Goal: Register for event/course: Sign up to attend an event or enroll in a course

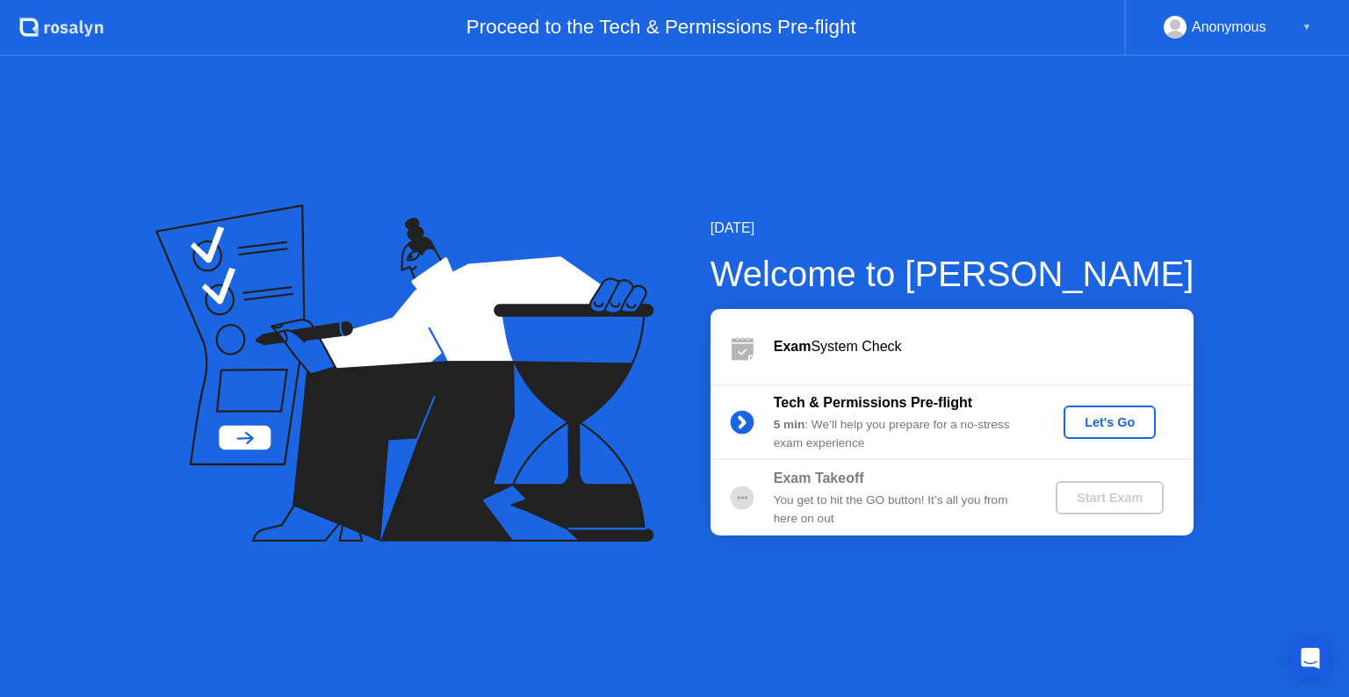
click at [1081, 421] on div "Let's Go" at bounding box center [1109, 422] width 78 height 14
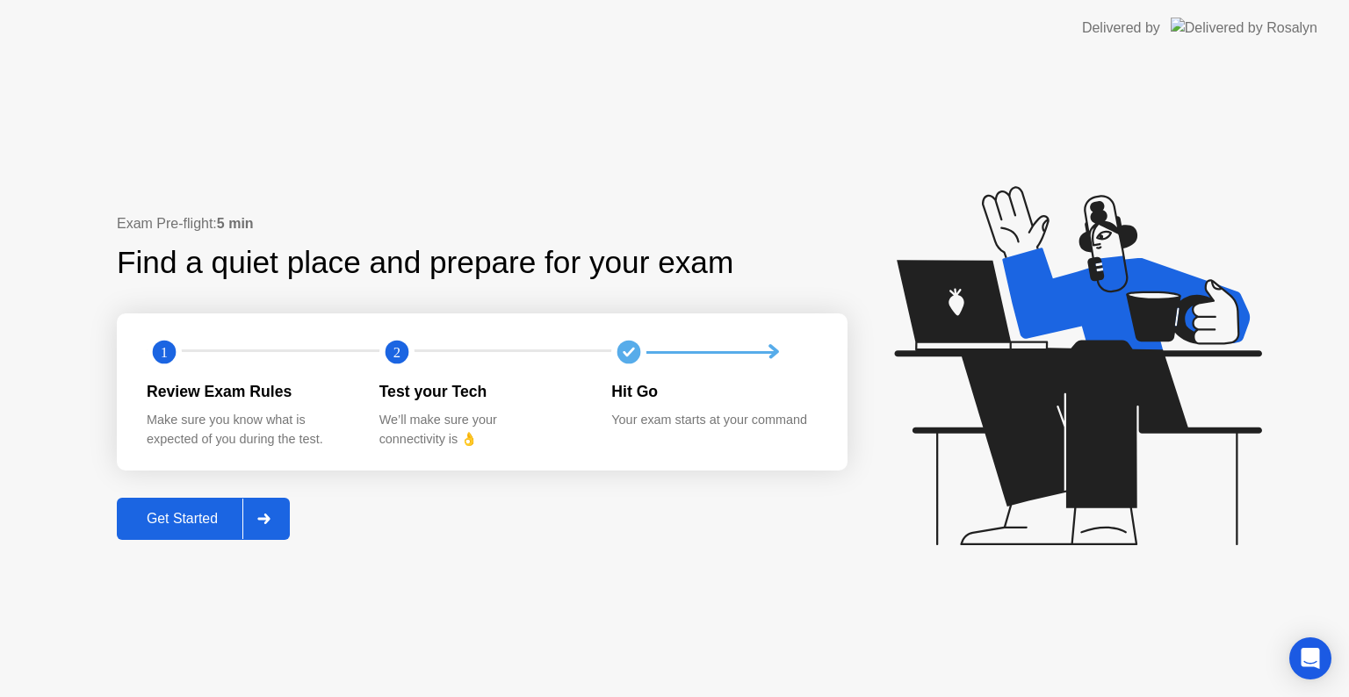
click at [233, 518] on div "Get Started" at bounding box center [182, 519] width 120 height 16
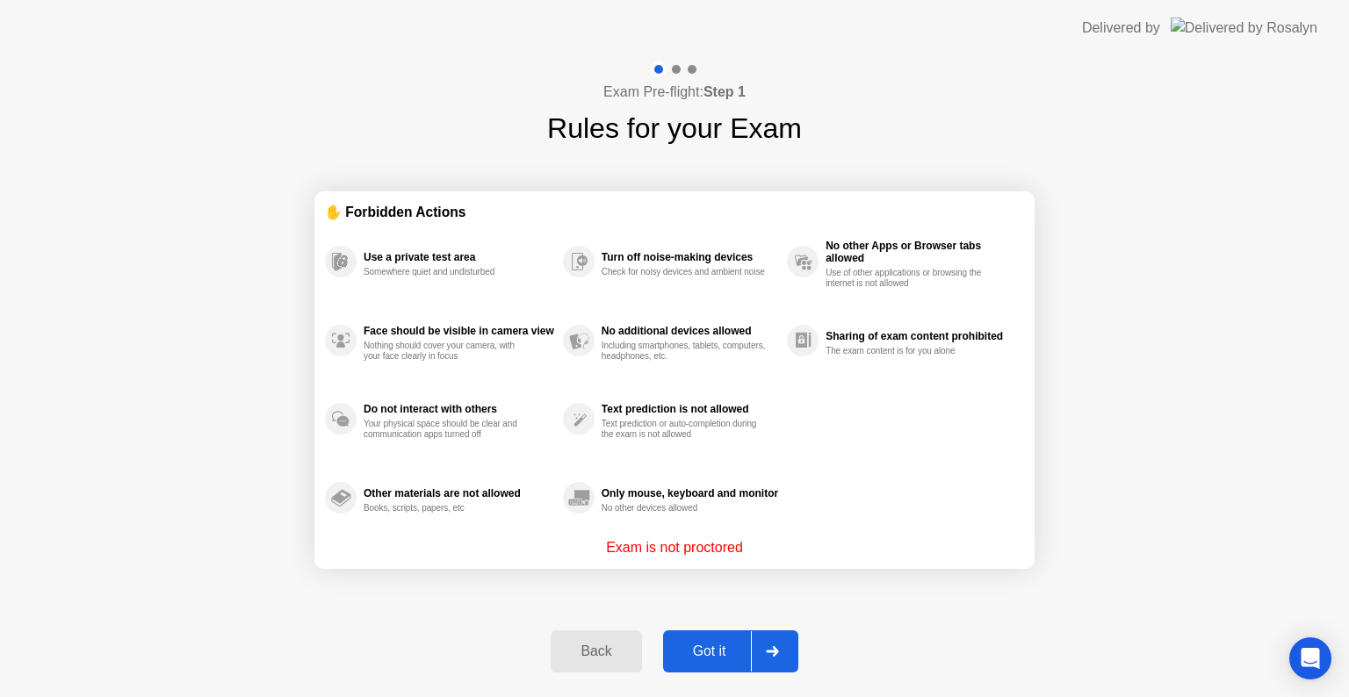
click at [696, 660] on div "Got it" at bounding box center [709, 652] width 83 height 16
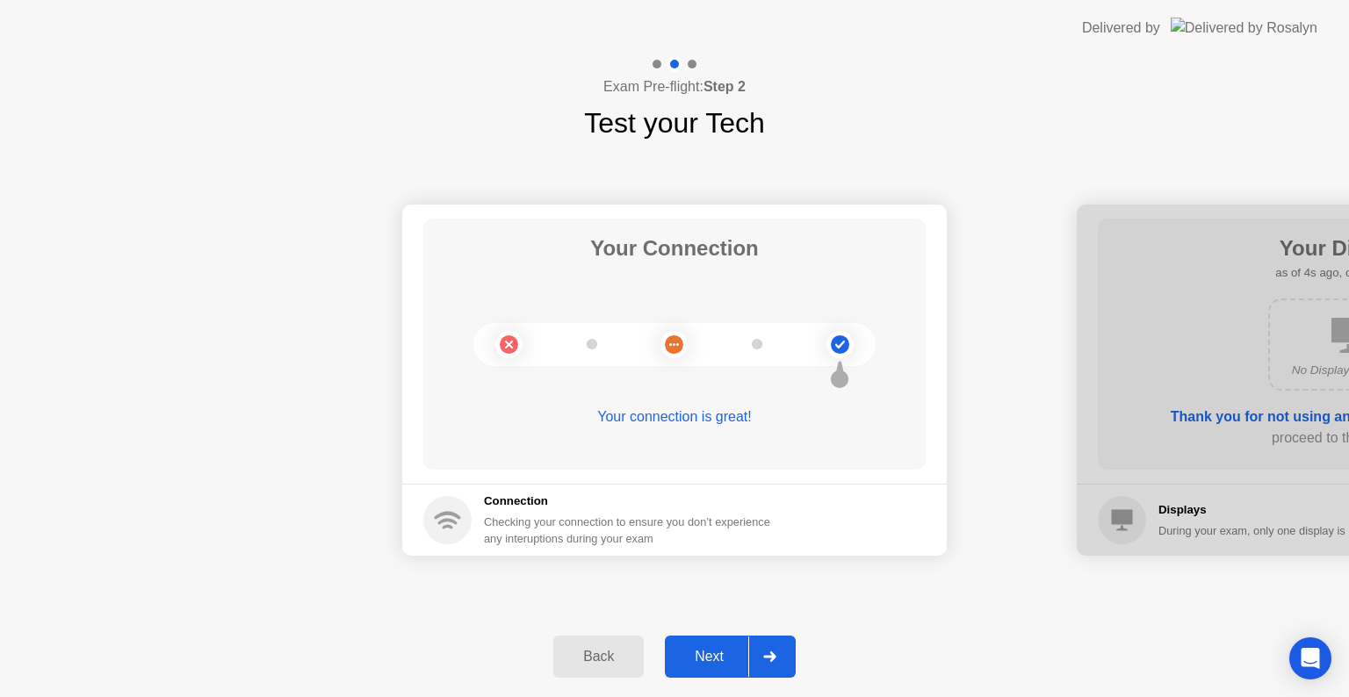
click at [710, 657] on div "Next" at bounding box center [709, 657] width 78 height 16
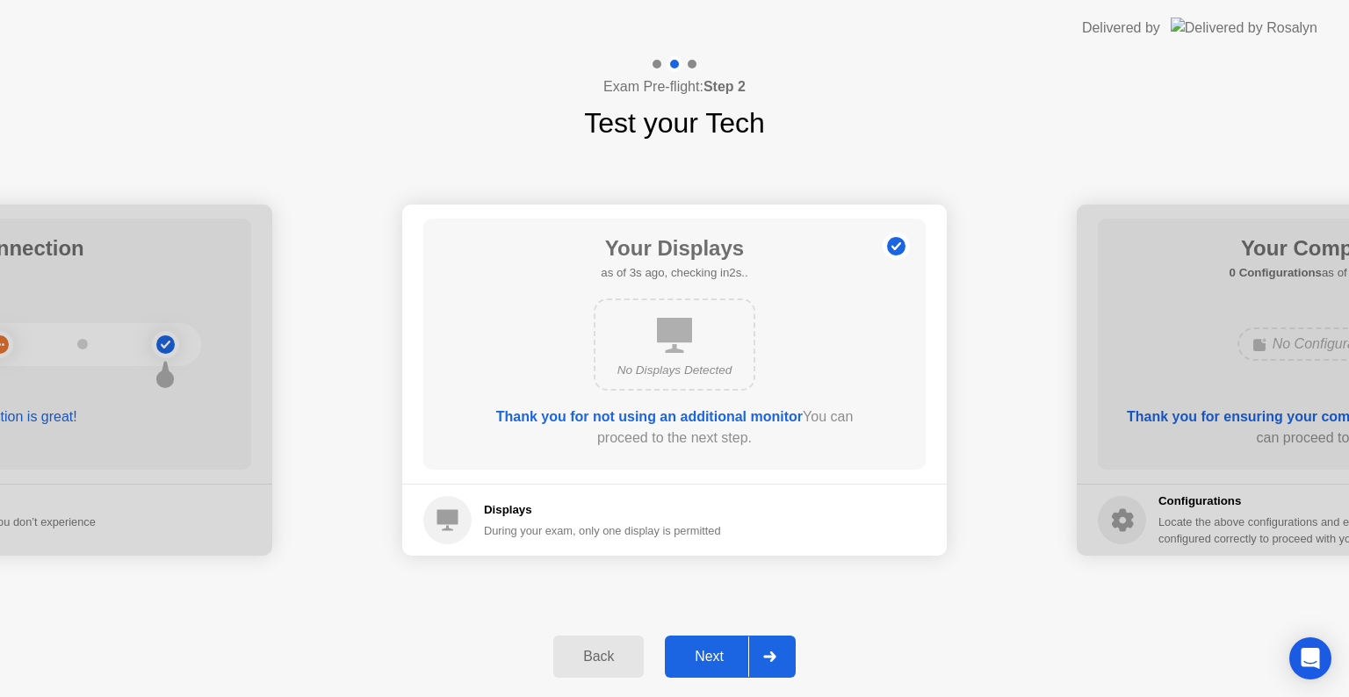
click at [703, 643] on button "Next" at bounding box center [730, 657] width 131 height 42
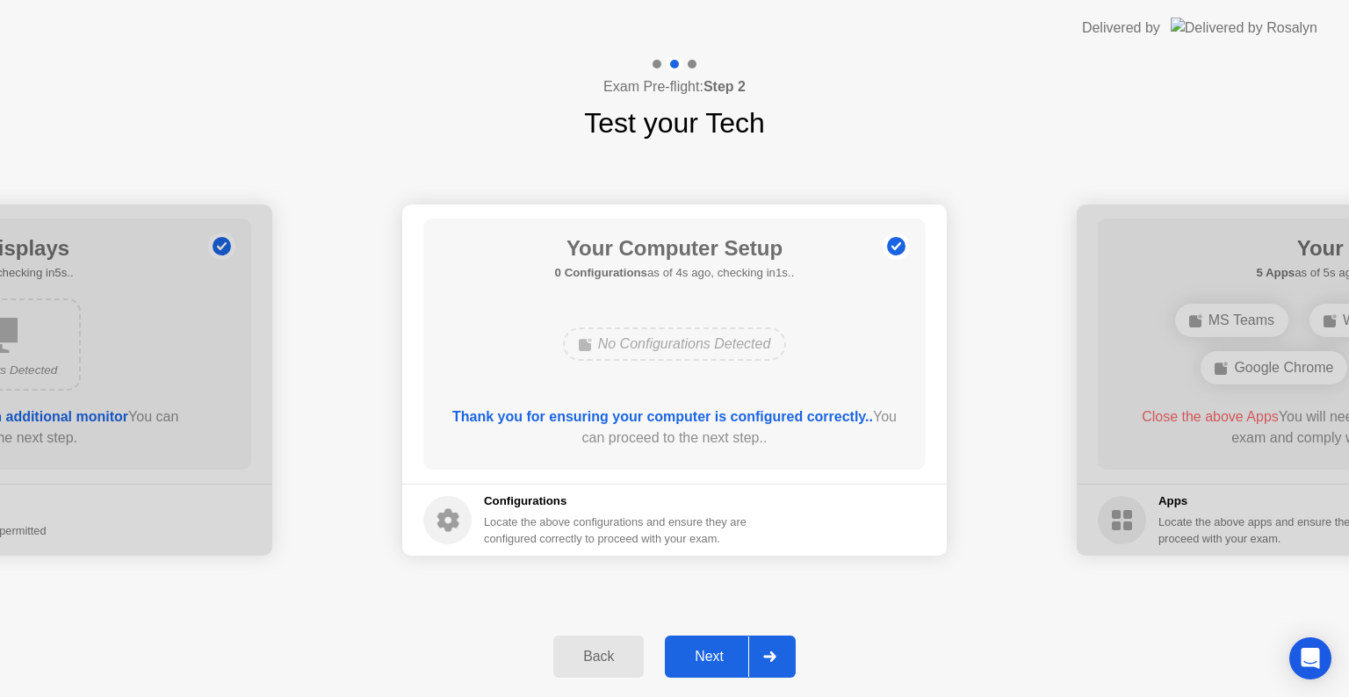
click at [712, 649] on div "Next" at bounding box center [709, 657] width 78 height 16
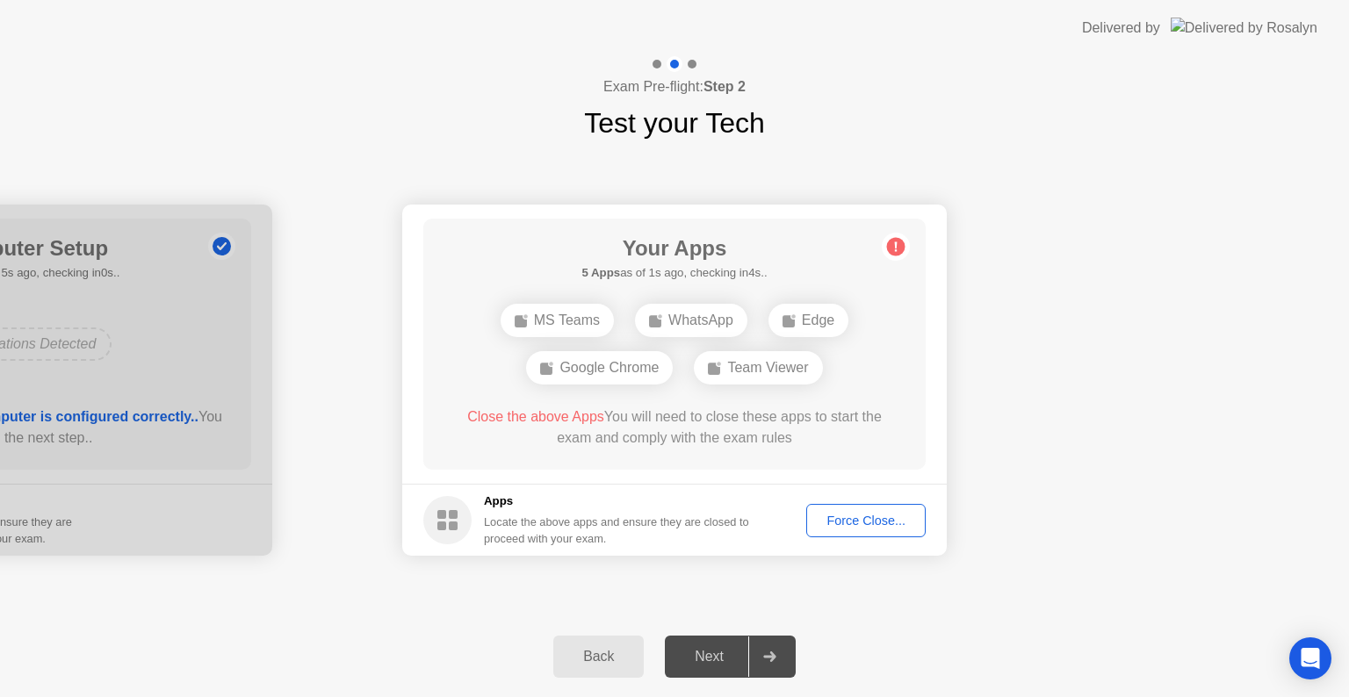
click at [896, 530] on button "Force Close..." at bounding box center [865, 520] width 119 height 33
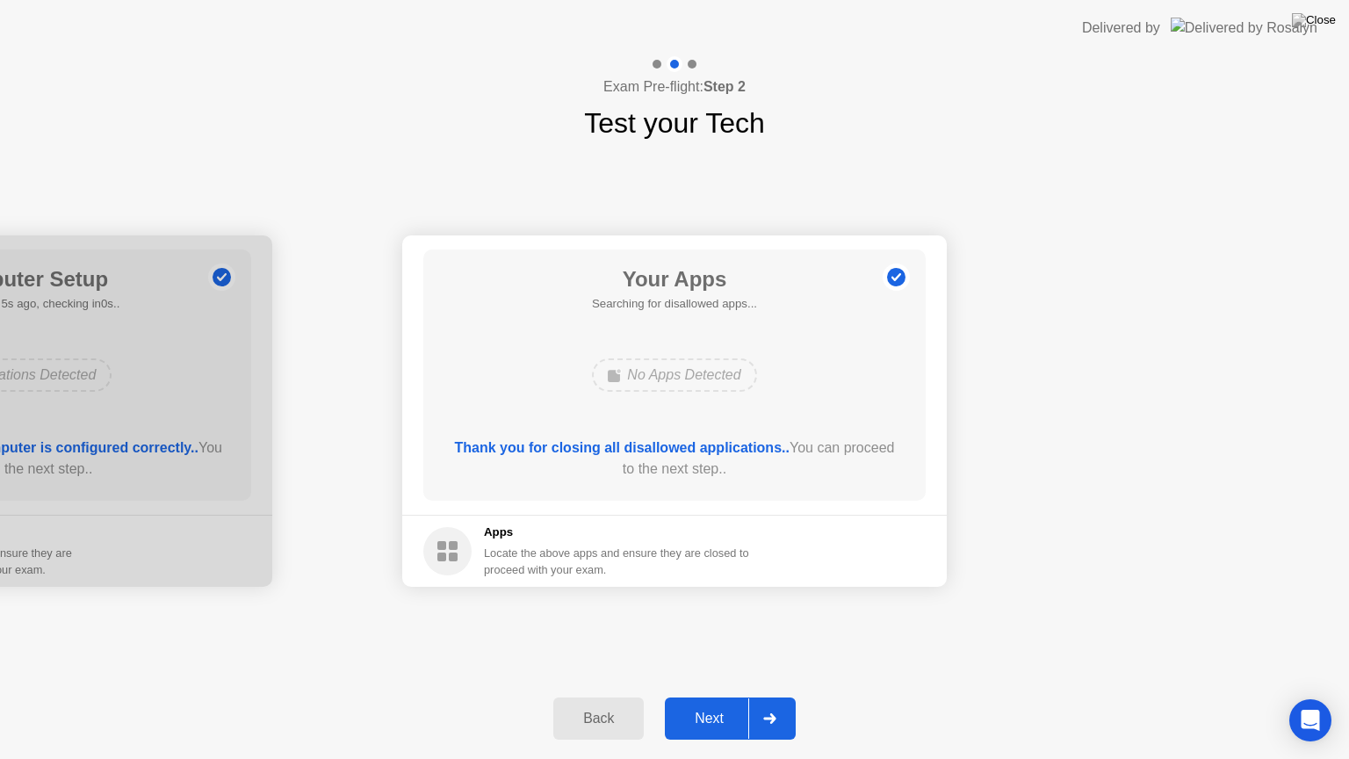
click at [716, 696] on div "Next" at bounding box center [709, 718] width 78 height 16
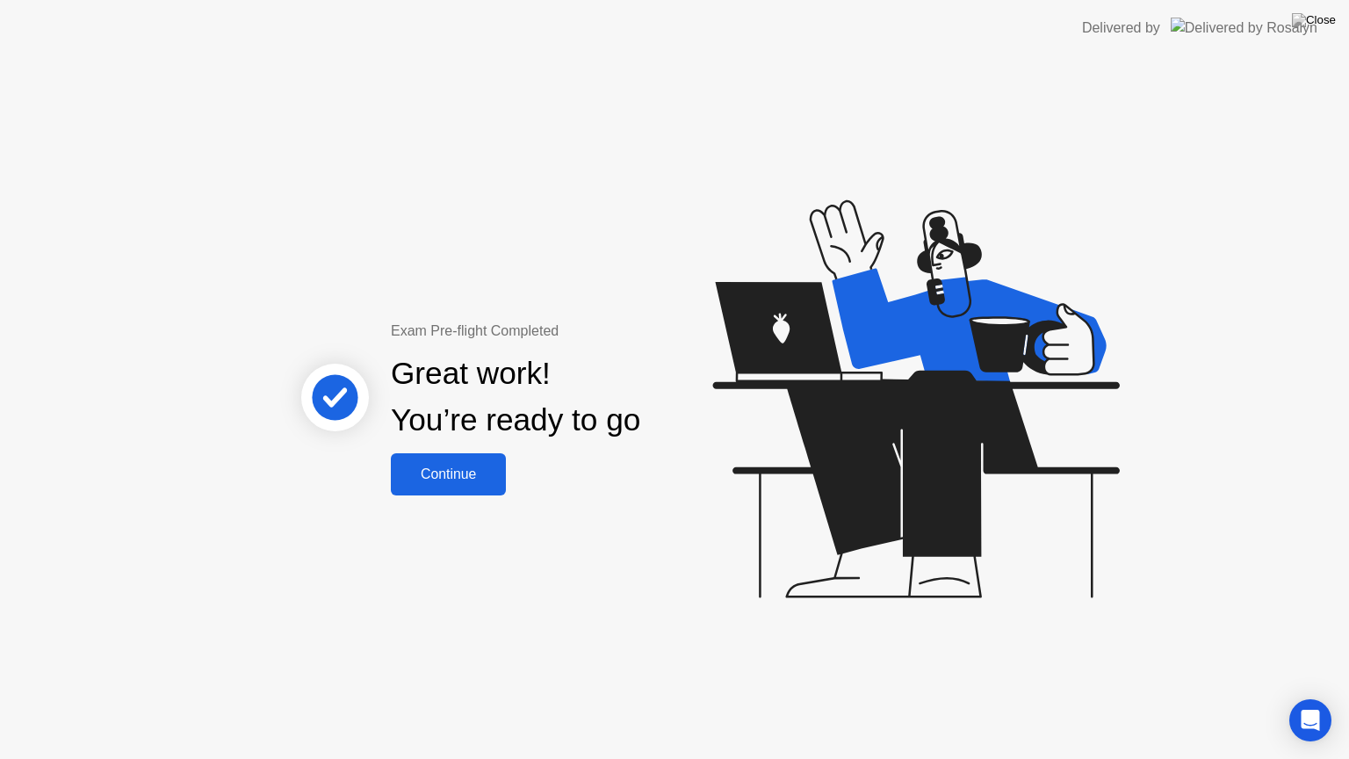
click at [446, 491] on button "Continue" at bounding box center [448, 474] width 115 height 42
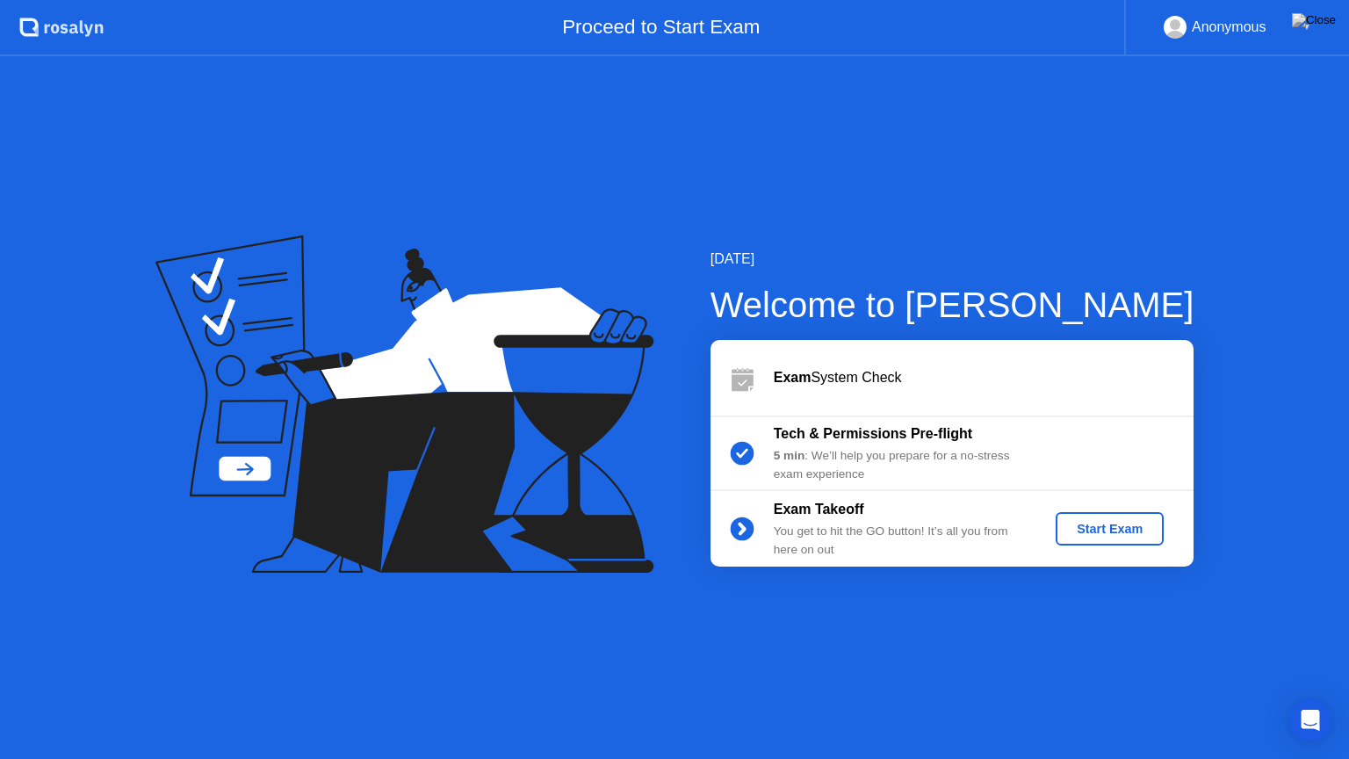
click at [1094, 534] on div "Start Exam" at bounding box center [1110, 529] width 94 height 14
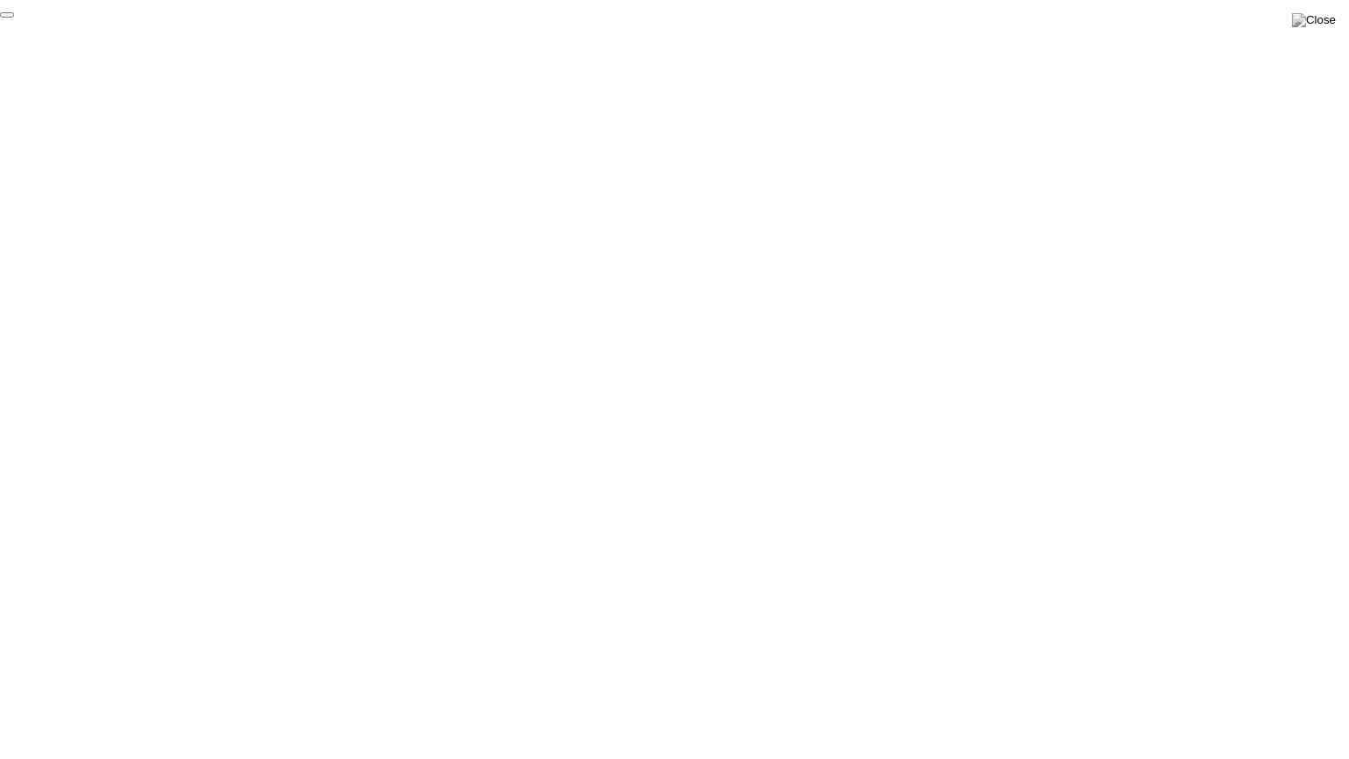
click div "End Proctoring Session"
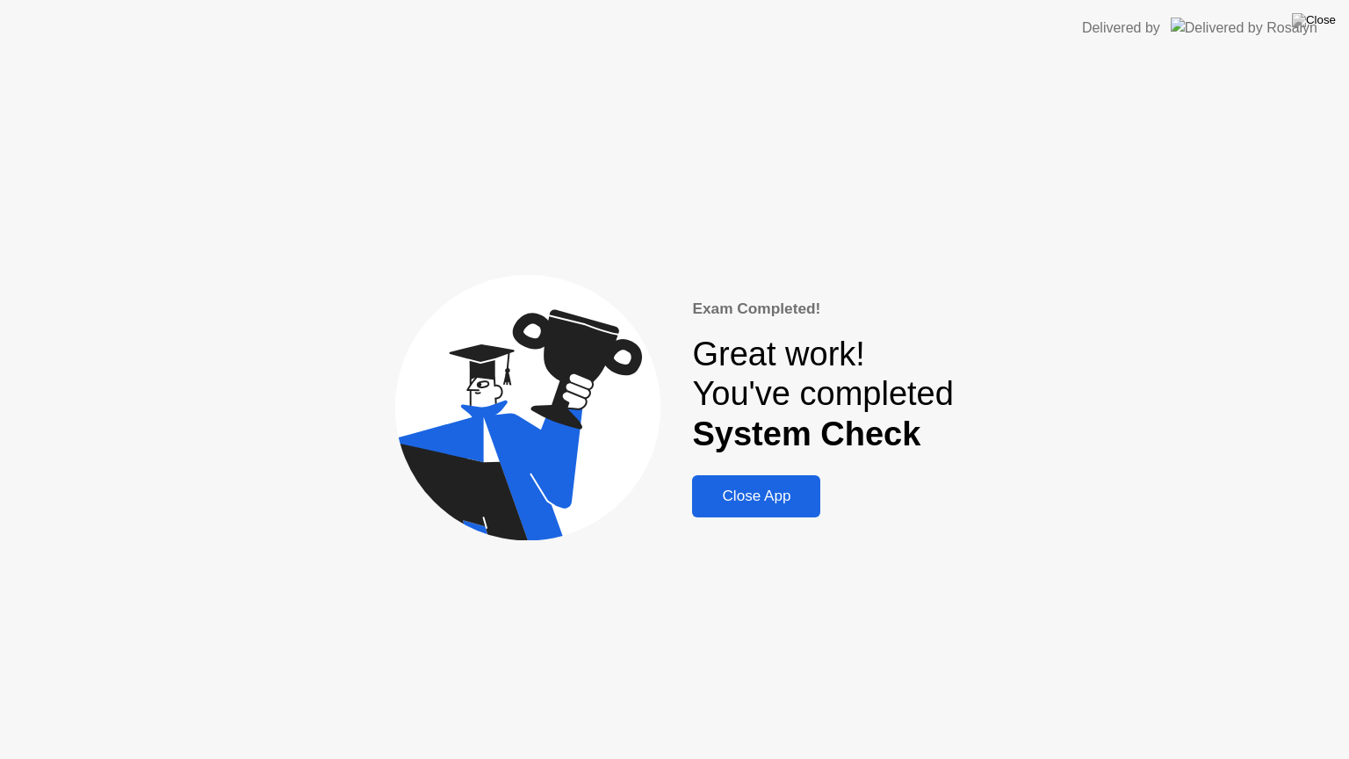
click at [774, 508] on button "Close App" at bounding box center [756, 496] width 128 height 42
